Goal: Information Seeking & Learning: Learn about a topic

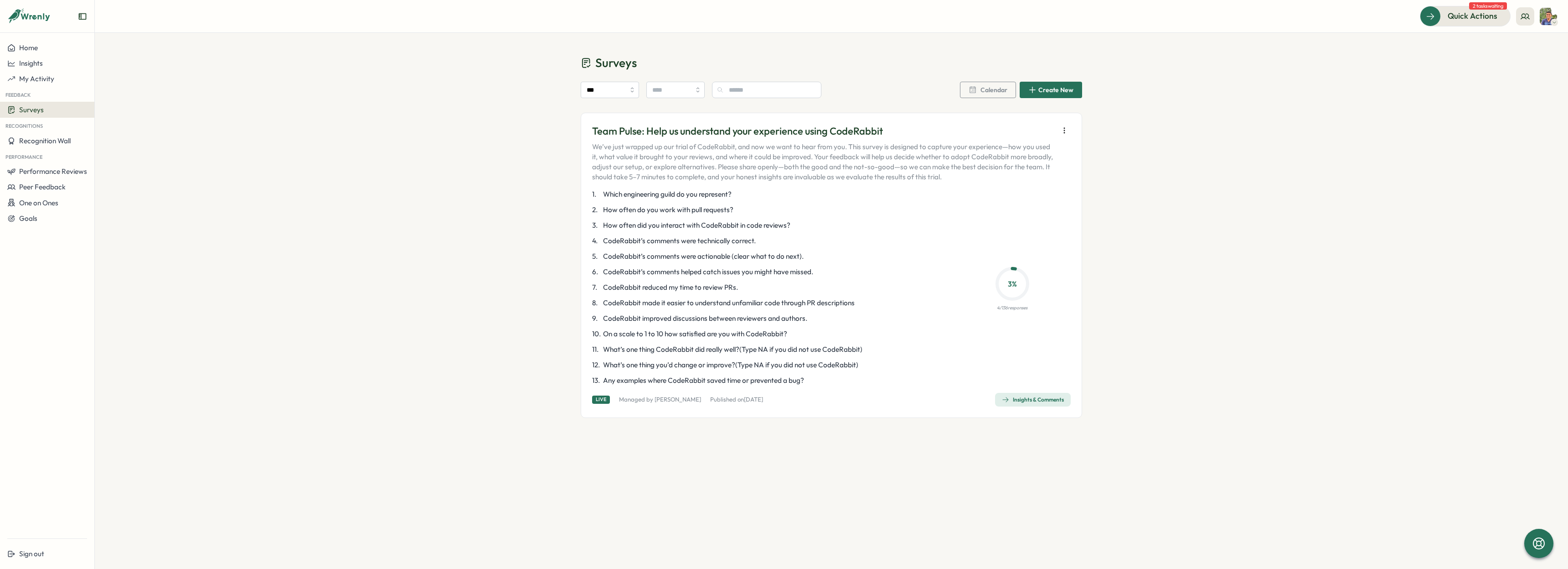
click at [1013, 294] on icon at bounding box center [1012, 283] width 41 height 41
click at [1032, 404] on span "Insights & Comments" at bounding box center [1033, 399] width 62 height 13
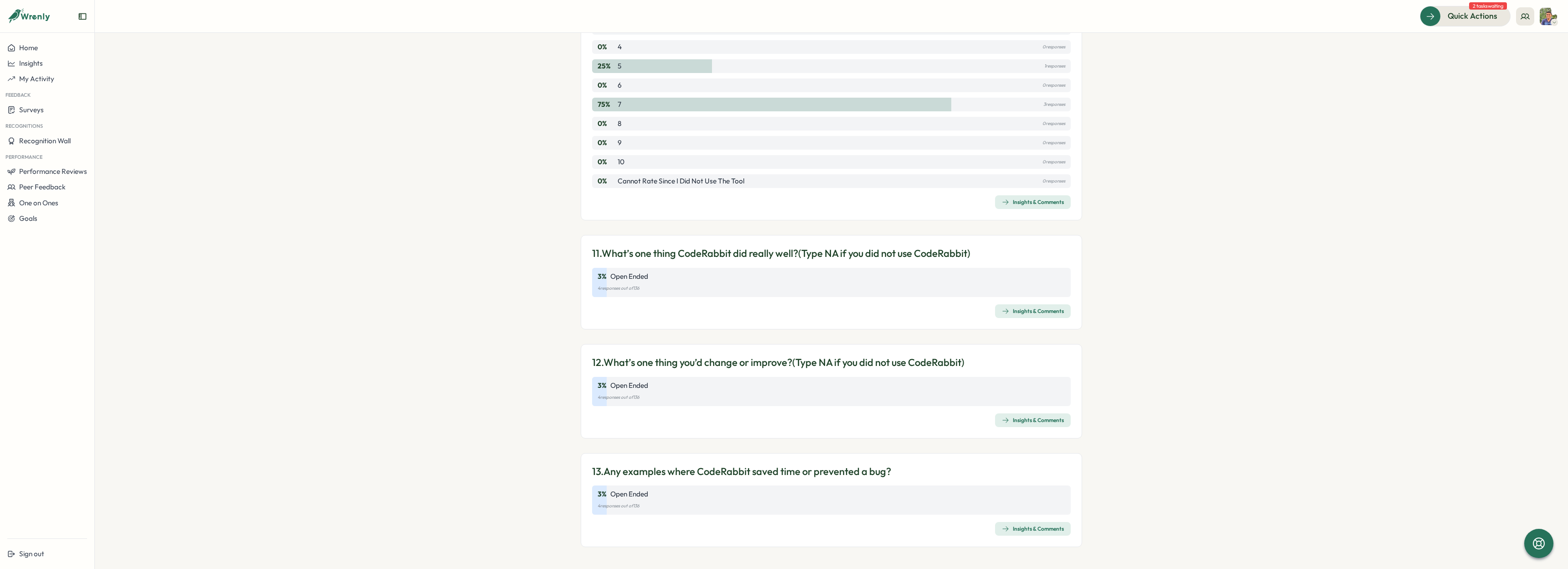
scroll to position [1787, 0]
click at [986, 493] on div "3 % Open Ended" at bounding box center [831, 496] width 467 height 10
